Goal: Task Accomplishment & Management: Complete application form

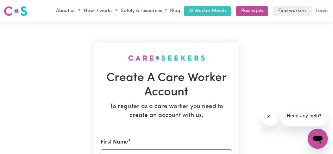
click at [321, 16] on link "Login" at bounding box center [321, 11] width 15 height 10
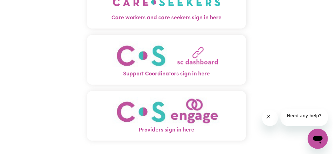
scroll to position [63, 0]
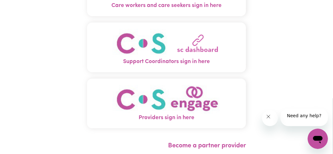
click at [203, 10] on span "Care workers and care seekers sign in here" at bounding box center [166, 6] width 159 height 8
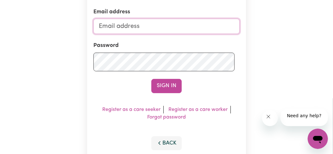
click at [155, 34] on input "Email address" at bounding box center [166, 26] width 146 height 15
type input "[EMAIL_ADDRESS][DOMAIN_NAME]"
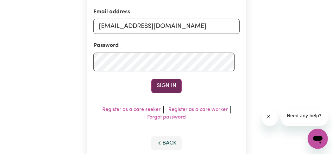
click at [159, 93] on button "Sign In" at bounding box center [166, 86] width 30 height 14
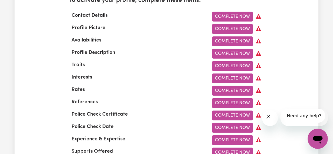
scroll to position [240, 0]
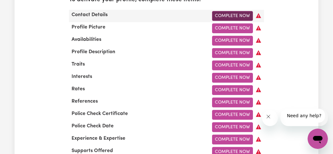
click at [214, 21] on link "Complete Now" at bounding box center [232, 16] width 41 height 10
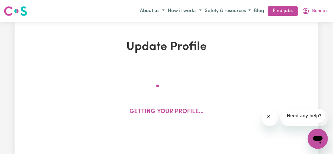
select select "Studying a healthcare related degree or qualification"
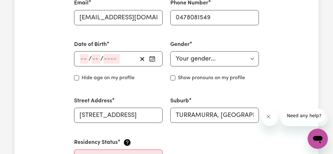
scroll to position [253, 0]
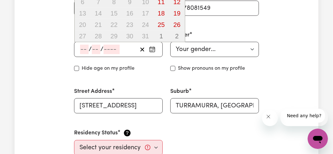
click at [87, 54] on input "number" at bounding box center [84, 49] width 9 height 9
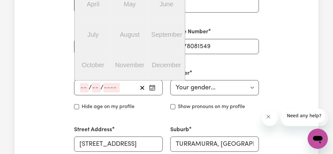
scroll to position [208, 0]
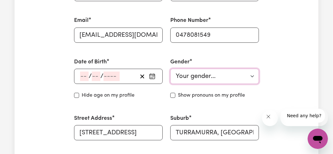
scroll to position [235, 0]
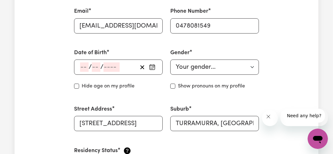
click at [149, 70] on icon "button" at bounding box center [152, 67] width 6 height 6
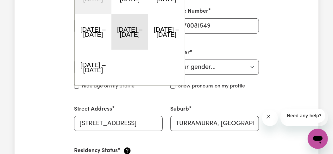
click at [138, 50] on button "[DATE] – [DATE]" at bounding box center [129, 31] width 37 height 35
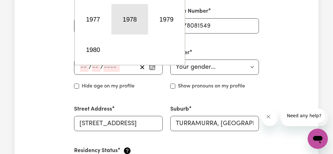
click at [138, 34] on button "1978" at bounding box center [129, 19] width 37 height 30
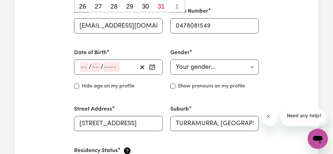
type input "[DATE]"
type input "2"
type input "1"
type input "1976"
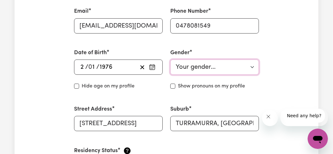
click at [249, 75] on select "Your gender... [DEMOGRAPHIC_DATA] [DEMOGRAPHIC_DATA] [DEMOGRAPHIC_DATA] Other P…" at bounding box center [214, 66] width 89 height 15
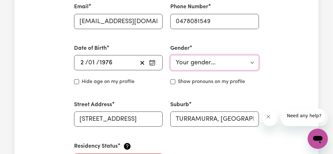
select select "[DEMOGRAPHIC_DATA]"
click at [171, 70] on select "Your gender... [DEMOGRAPHIC_DATA] [DEMOGRAPHIC_DATA] [DEMOGRAPHIC_DATA] Other P…" at bounding box center [214, 62] width 89 height 15
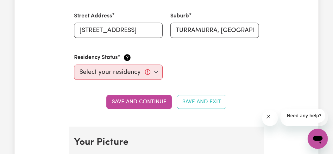
scroll to position [341, 0]
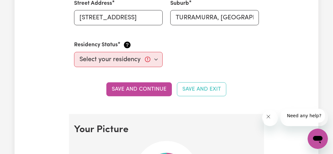
checkbox input "true"
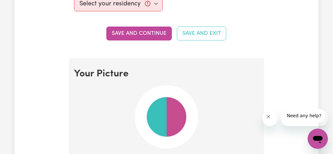
scroll to position [404, 0]
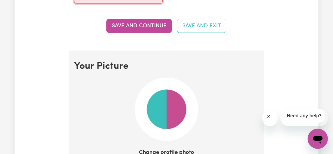
select select "[DEMOGRAPHIC_DATA] Citizen"
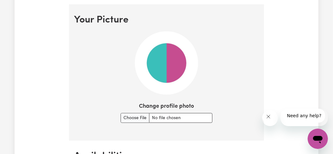
scroll to position [455, 0]
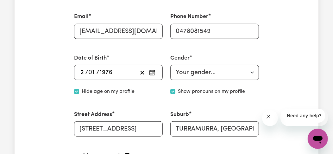
scroll to position [235, 0]
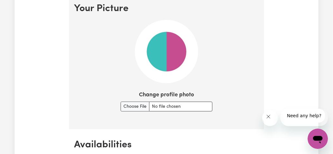
scroll to position [463, 0]
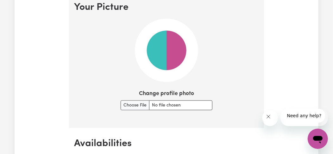
type input "[PERSON_NAME]"
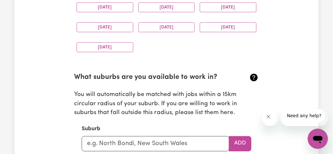
scroll to position [646, 0]
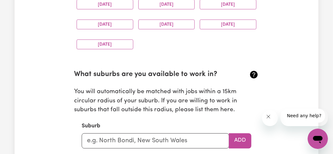
type input "C:\fakepath\unnamed.jpg"
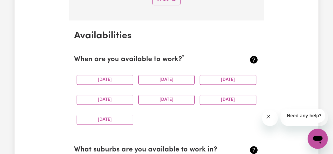
scroll to position [722, 0]
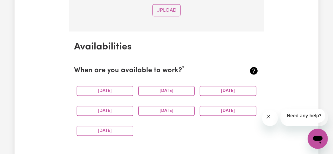
scroll to position [707, 0]
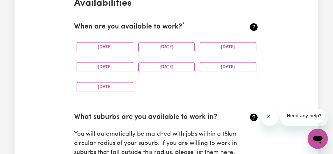
scroll to position [761, 0]
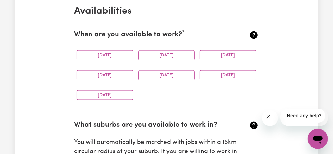
scroll to position [599, 0]
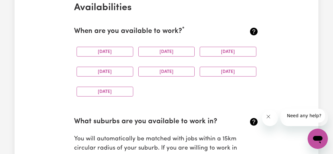
type input "C:\fakepath\unnamed.jpg"
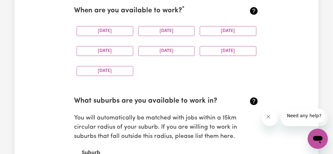
scroll to position [781, 0]
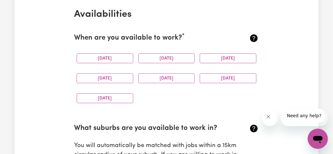
scroll to position [595, 0]
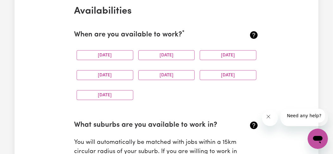
type input "C:\fakepath\unnamed.jpg"
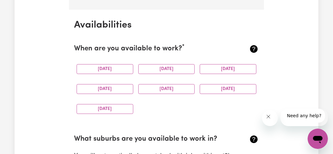
scroll to position [725, 0]
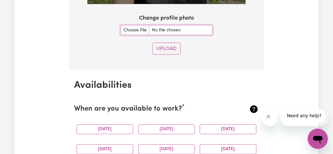
scroll to position [634, 0]
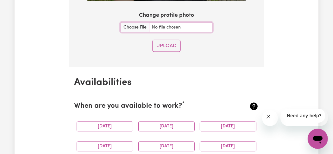
scroll to position [729, 0]
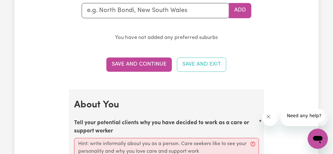
scroll to position [773, 0]
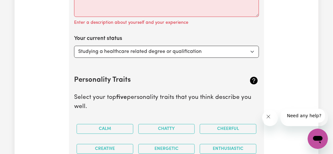
scroll to position [963, 0]
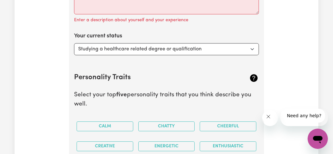
type input "n"
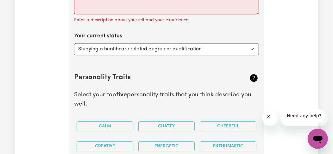
type input "new"
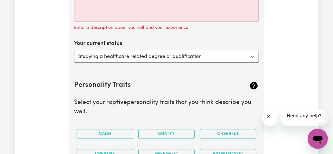
type input "[GEOGRAPHIC_DATA], [GEOGRAPHIC_DATA], 4680"
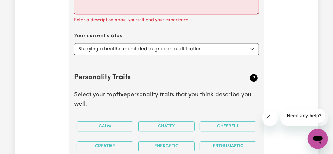
type input "ne"
type input "n"
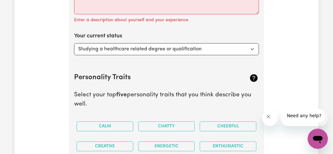
type input "upp"
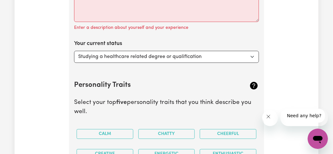
type input "uppER ALLYN, [GEOGRAPHIC_DATA], 2311"
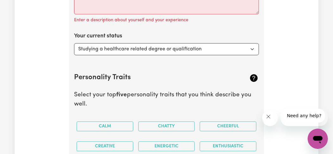
type input "uppe"
type input "uppeR ALLYN, [GEOGRAPHIC_DATA], 2311"
type input "upper"
type input "upper ALLYN, [GEOGRAPHIC_DATA], 2311"
type input "upper n"
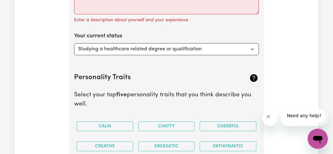
type input "upper n"
type input "[GEOGRAPHIC_DATA], [GEOGRAPHIC_DATA], 7321"
type input "upper"
type input "[GEOGRAPHIC_DATA], [GEOGRAPHIC_DATA], 7321"
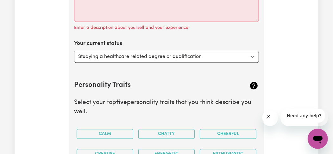
type input "upper ALLYN, [GEOGRAPHIC_DATA], 2311"
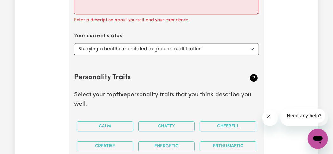
type input "uppe"
type input "uppeR ALLYN, [GEOGRAPHIC_DATA], 2311"
type input "upp"
type input "uppER ALLYN, [GEOGRAPHIC_DATA], 2311"
type input "up"
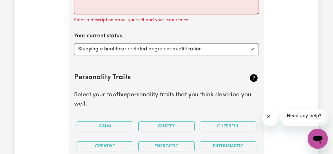
type input "u"
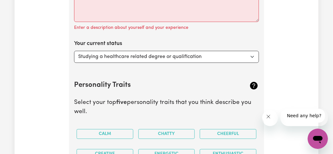
type input "north"
type input "[GEOGRAPHIC_DATA], [GEOGRAPHIC_DATA], 5006"
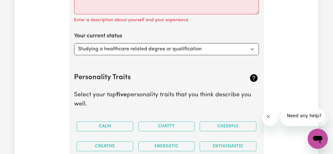
type input "north s"
type input "north sho"
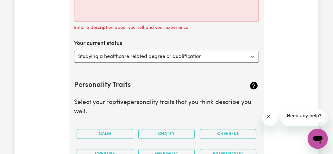
type input "north shoRE, [GEOGRAPHIC_DATA], 2444"
type input "north shor"
type input "north shorE, [GEOGRAPHIC_DATA], 2444"
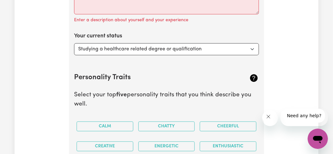
type input "north shore"
type input "[GEOGRAPHIC_DATA], [GEOGRAPHIC_DATA], 2444"
type input "north shor"
type input "north shorE, [GEOGRAPHIC_DATA], 2444"
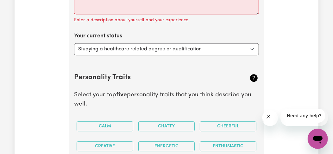
type input "north sho"
type input "north shoRE, [GEOGRAPHIC_DATA], 2444"
type input "north sh"
type input "[GEOGRAPHIC_DATA], [GEOGRAPHIC_DATA], 2444"
type input "north s"
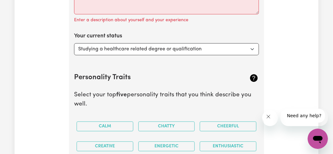
type input "[GEOGRAPHIC_DATA], [GEOGRAPHIC_DATA], 2444"
type input "north"
type input "[GEOGRAPHIC_DATA], [GEOGRAPHIC_DATA], 2444"
type input "nort"
type input "nortH SHORE, [GEOGRAPHIC_DATA], 2444"
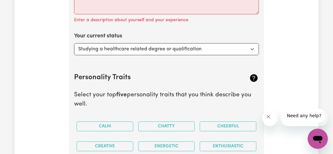
type input "nor"
type input "[GEOGRAPHIC_DATA], [GEOGRAPHIC_DATA], 2444"
type input "no"
type input "n"
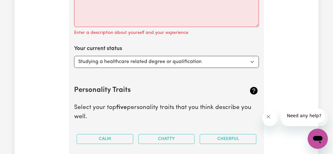
type input "2"
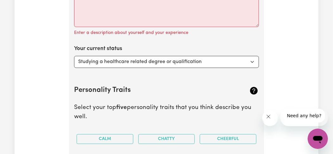
type input "turr"
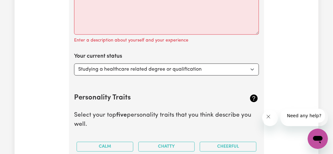
type input "turrAMURRA, [GEOGRAPHIC_DATA], 2074"
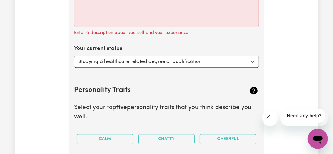
type input "Turramurra , [GEOGRAPHIC_DATA]"
type input "[PERSON_NAME]"
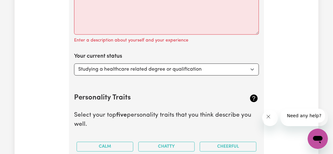
type input "TurramURRA, [GEOGRAPHIC_DATA], 2074"
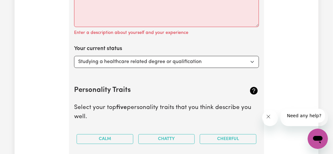
type input "Turramu"
type input "[GEOGRAPHIC_DATA], [GEOGRAPHIC_DATA], 2074"
type input "Turramur"
type input "TurramurRA, [GEOGRAPHIC_DATA], 2074"
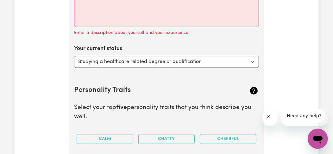
type input "Turramurr"
type input "TurramurrA, [GEOGRAPHIC_DATA], 2074"
type input "Turramurra"
type input "Turramurra, [GEOGRAPHIC_DATA], 2074"
type input "Turramurra,"
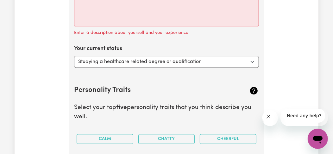
type input "Turramurra, [GEOGRAPHIC_DATA]"
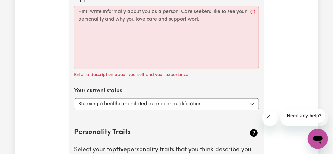
scroll to position [933, 0]
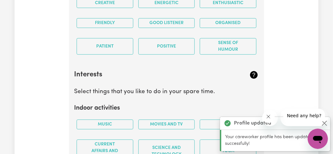
scroll to position [1110, 0]
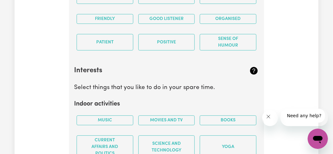
drag, startPoint x: 75, startPoint y: 38, endPoint x: 127, endPoint y: 49, distance: 52.8
click at [127, 49] on section "About You Tell your potential clients why you have decided to work as a care or…" at bounding box center [166, 83] width 195 height 657
drag, startPoint x: 97, startPoint y: 65, endPoint x: 93, endPoint y: 81, distance: 16.0
drag, startPoint x: 79, startPoint y: 69, endPoint x: 127, endPoint y: 97, distance: 54.7
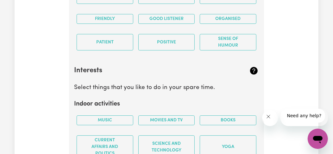
drag, startPoint x: 155, startPoint y: 89, endPoint x: 118, endPoint y: 71, distance: 41.6
drag, startPoint x: 77, startPoint y: 38, endPoint x: 170, endPoint y: 51, distance: 93.6
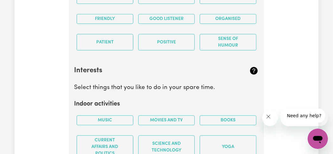
copy label "Tell your potential clients why you have decided to work as a care or support w…"
paste textarea "Hi, I’m Behnaz. I have a background in literature and have explored how childre…"
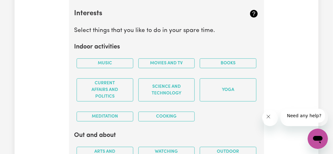
scroll to position [1186, 0]
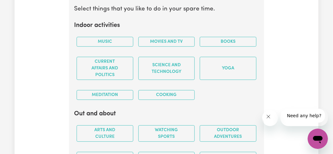
type textarea "Hi, I’m Behnaz. I have a background in literature and have explored how childre…"
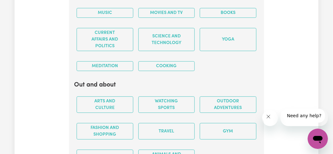
scroll to position [1224, 0]
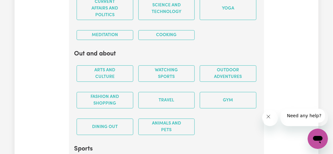
scroll to position [1249, 0]
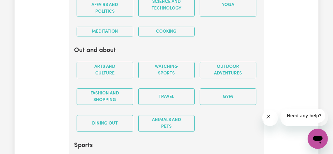
select select "Looking for extra work to fill my week and/or weekends"
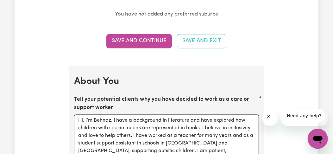
scroll to position [794, 0]
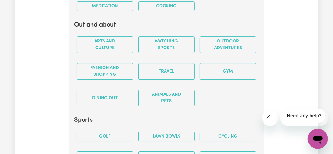
scroll to position [1287, 0]
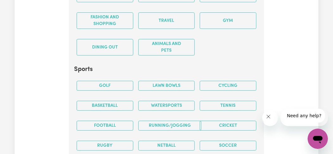
scroll to position [1338, 0]
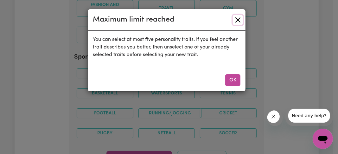
click at [234, 25] on button "Close" at bounding box center [238, 20] width 10 height 10
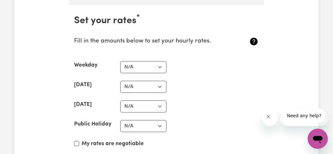
scroll to position [1515, 0]
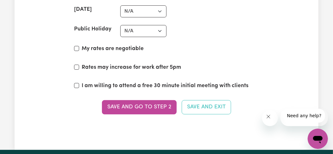
scroll to position [1616, 0]
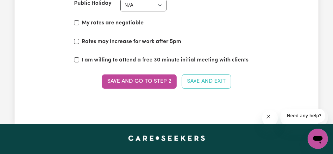
scroll to position [1641, 0]
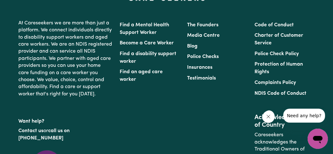
scroll to position [1781, 0]
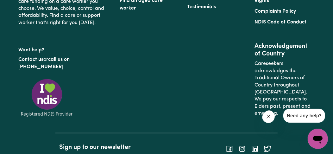
scroll to position [1849, 0]
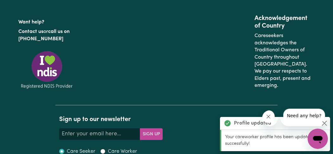
scroll to position [1942, 0]
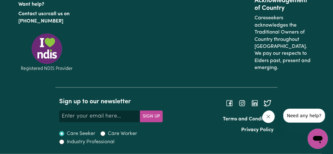
checkbox input "true"
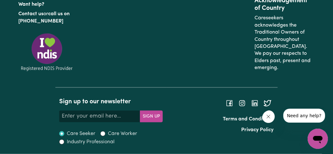
scroll to position [2081, 0]
checkbox input "true"
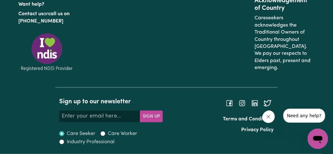
scroll to position [2119, 0]
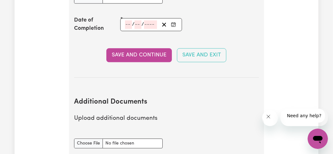
scroll to position [1080, 0]
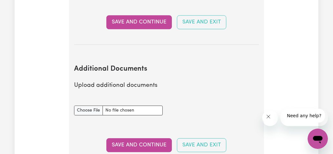
drag, startPoint x: 75, startPoint y: 16, endPoint x: 150, endPoint y: 75, distance: 94.8
copy section "NDIS Worker Screening Check This 5 year check is mandatory and is an essential …"
